Goal: Entertainment & Leisure: Consume media (video, audio)

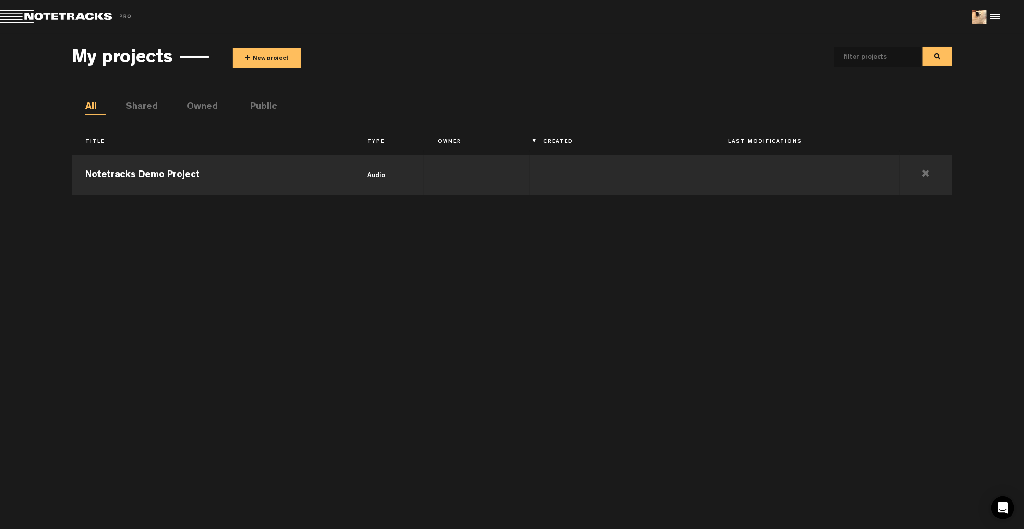
click at [267, 105] on li "Public" at bounding box center [260, 107] width 20 height 14
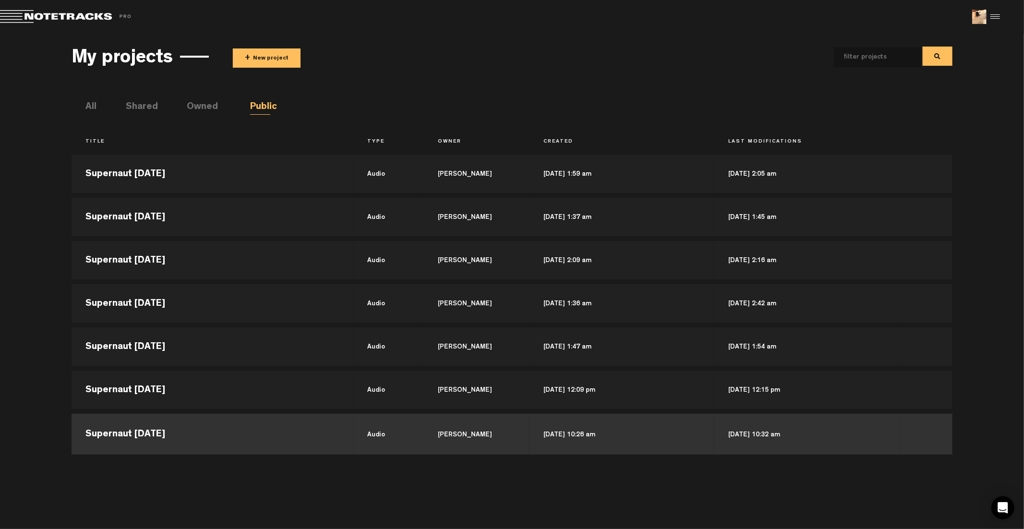
click at [255, 439] on td "Supernaut [DATE]" at bounding box center [213, 433] width 282 height 43
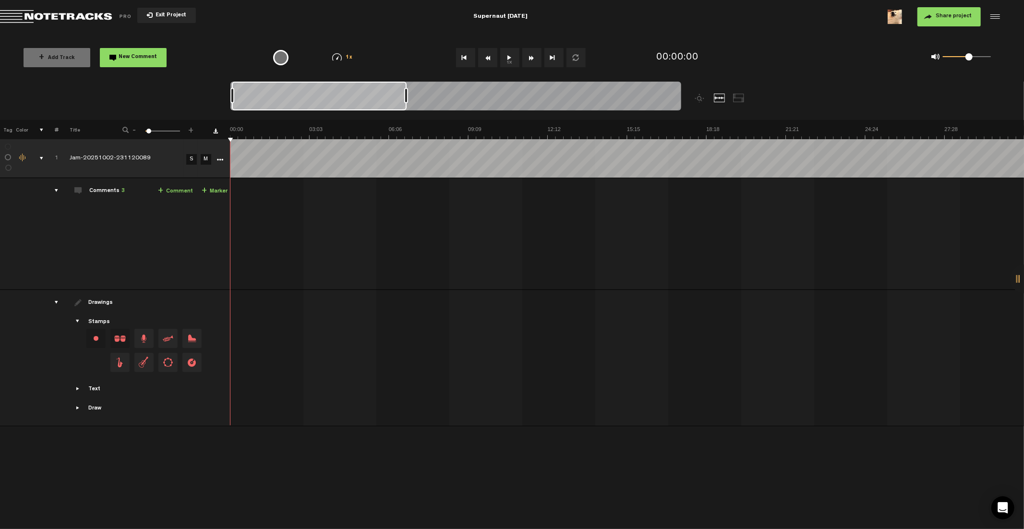
drag, startPoint x: 238, startPoint y: 93, endPoint x: 427, endPoint y: 97, distance: 189.7
click at [408, 97] on div at bounding box center [406, 95] width 4 height 15
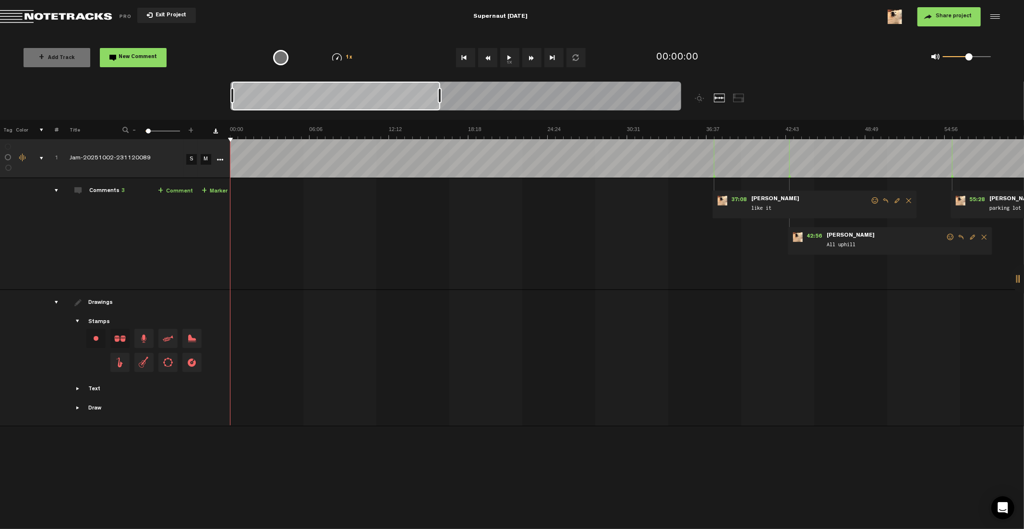
drag, startPoint x: 427, startPoint y: 97, endPoint x: 444, endPoint y: 96, distance: 16.9
click at [442, 96] on div at bounding box center [440, 95] width 4 height 15
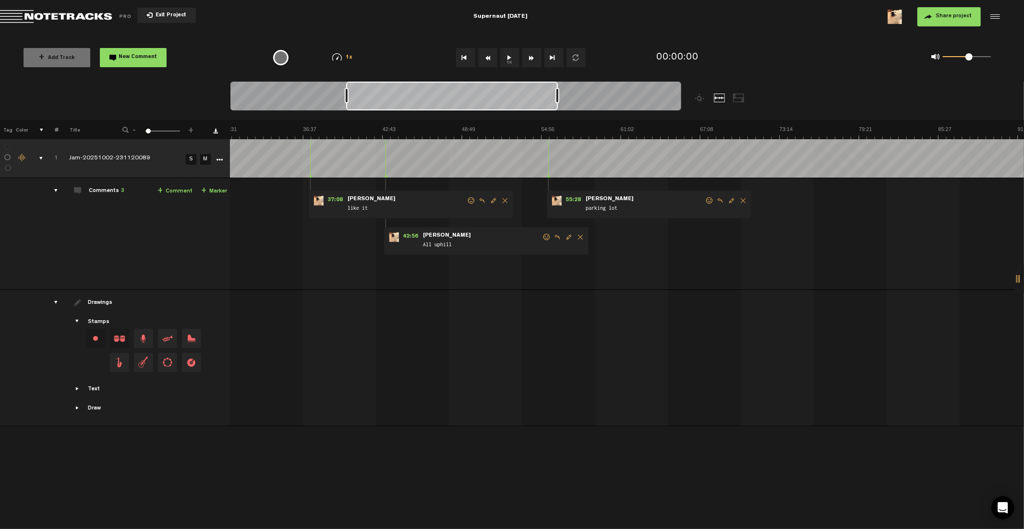
scroll to position [0, 403]
drag, startPoint x: 970, startPoint y: 57, endPoint x: 952, endPoint y: 61, distance: 19.1
click at [952, 58] on div "0 1 0.12" at bounding box center [967, 57] width 48 height 2
click at [578, 200] on span "55:28" at bounding box center [573, 201] width 23 height 10
click at [515, 59] on button "1x" at bounding box center [509, 57] width 19 height 19
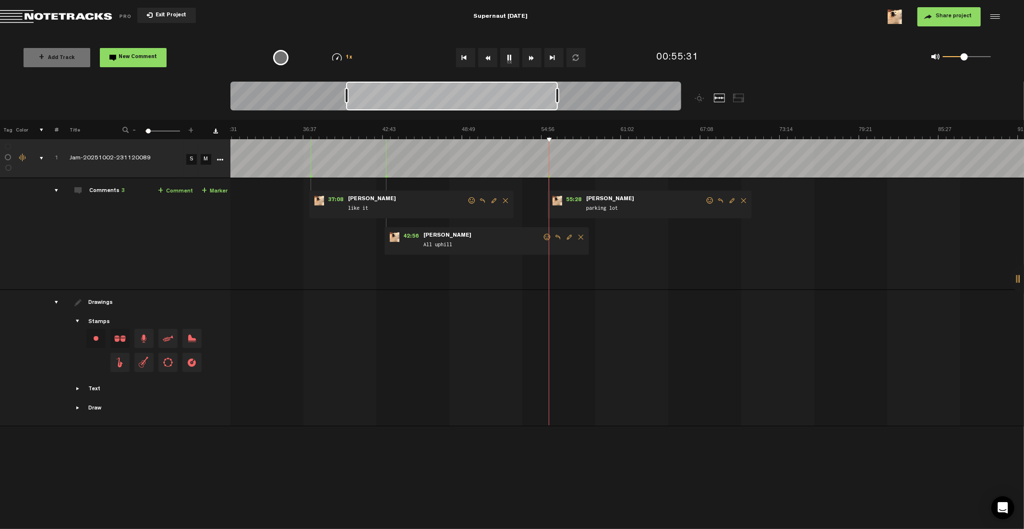
drag, startPoint x: 952, startPoint y: 55, endPoint x: 967, endPoint y: 57, distance: 15.5
click at [967, 57] on span at bounding box center [964, 56] width 7 height 7
click at [969, 56] on span at bounding box center [967, 56] width 7 height 7
drag, startPoint x: 968, startPoint y: 60, endPoint x: 974, endPoint y: 60, distance: 5.8
click at [974, 60] on span at bounding box center [972, 56] width 7 height 7
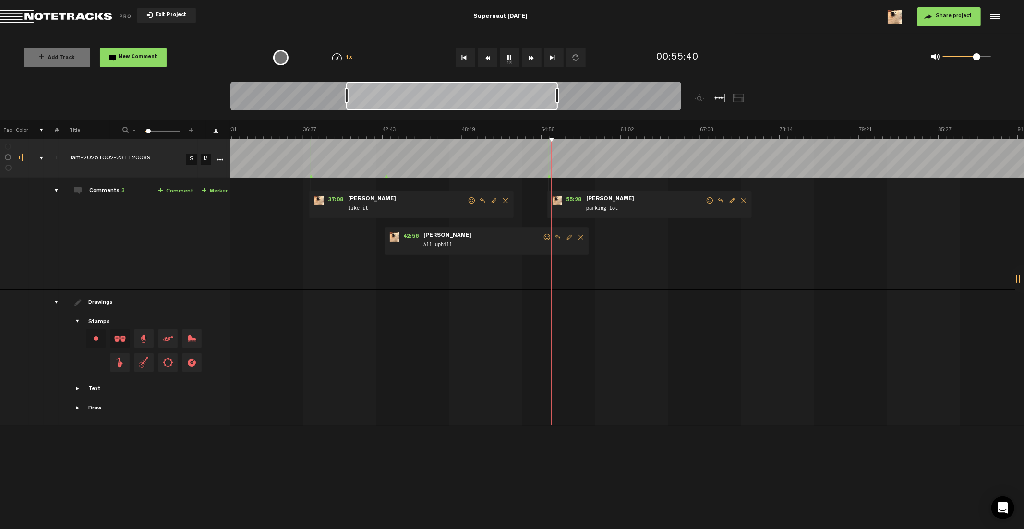
click at [978, 59] on span at bounding box center [976, 56] width 7 height 7
click at [513, 58] on button "1x" at bounding box center [509, 57] width 19 height 19
